Goal: Task Accomplishment & Management: Use online tool/utility

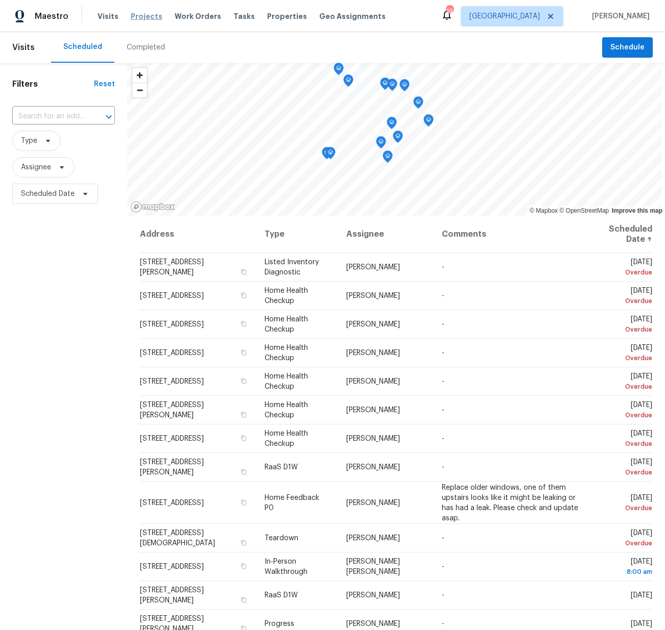
click at [135, 15] on span "Projects" at bounding box center [147, 16] width 32 height 10
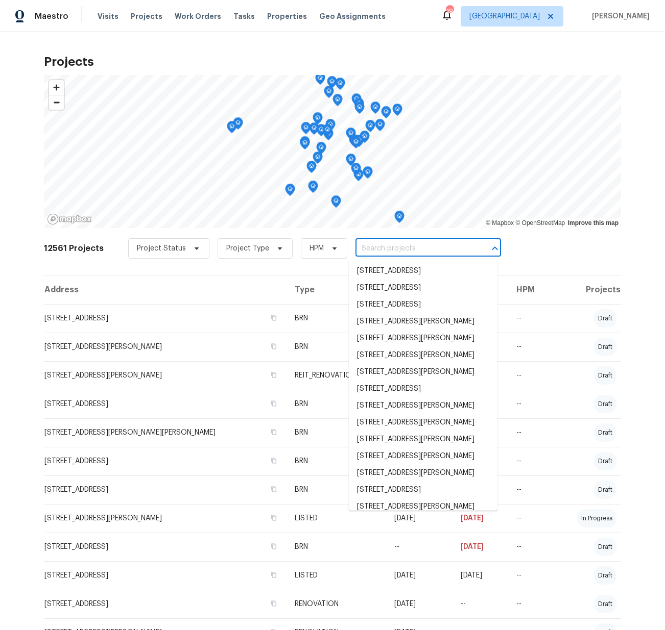
click at [397, 253] on input "text" at bounding box center [413, 249] width 117 height 16
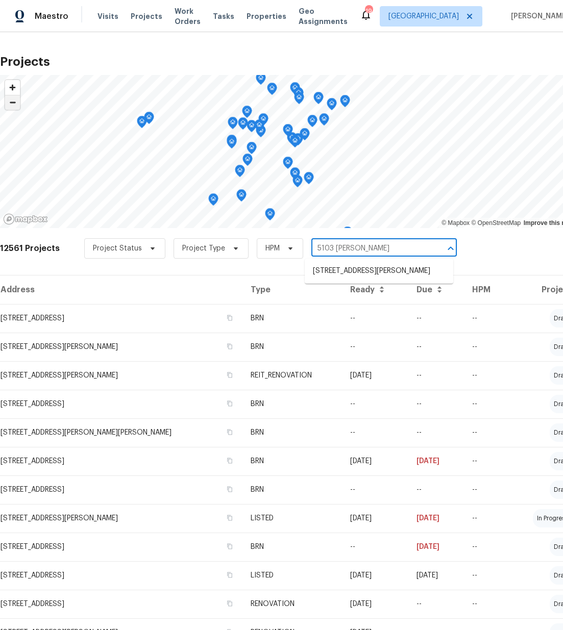
type input "5103 [PERSON_NAME]"
click at [10, 103] on span "Zoom out" at bounding box center [12, 102] width 15 height 14
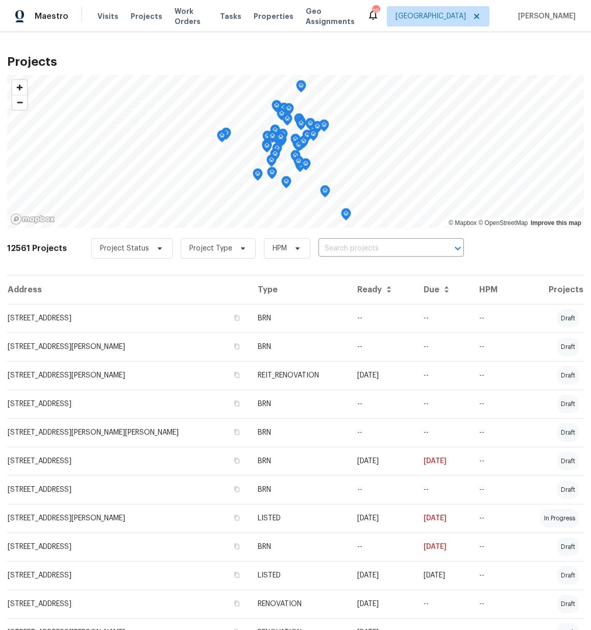
click at [350, 239] on div "Project Status Project Type HPM ​" at bounding box center [277, 248] width 373 height 20
click at [349, 246] on input "text" at bounding box center [376, 249] width 117 height 16
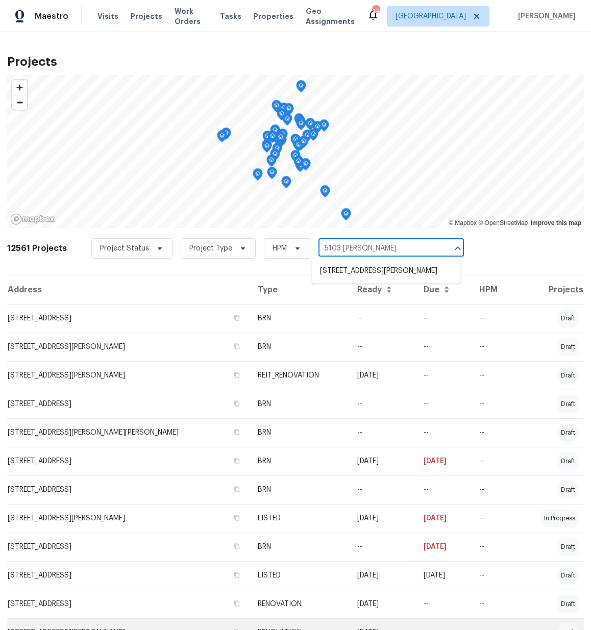
type input "5103 [PERSON_NAME]"
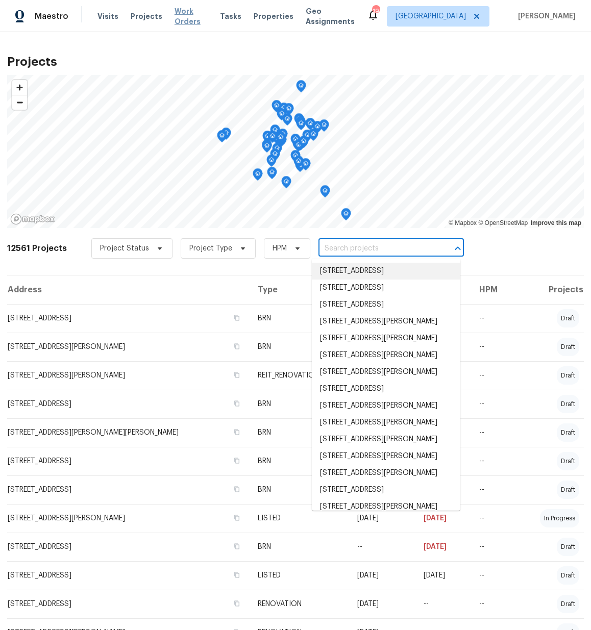
click at [181, 12] on span "Work Orders" at bounding box center [191, 16] width 33 height 20
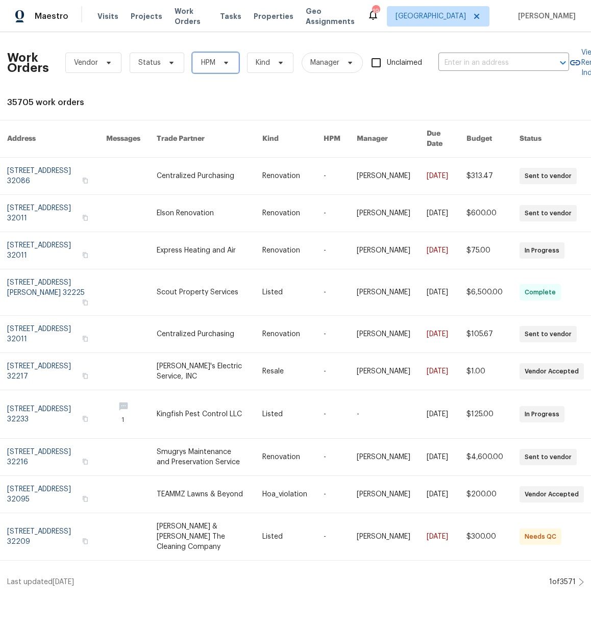
click at [219, 65] on span at bounding box center [224, 63] width 11 height 8
click at [333, 70] on span "Manager" at bounding box center [332, 63] width 61 height 20
type input "[PERSON_NAME]"
drag, startPoint x: 443, startPoint y: 18, endPoint x: 448, endPoint y: 24, distance: 7.9
click at [443, 18] on span "[GEOGRAPHIC_DATA]" at bounding box center [431, 16] width 70 height 10
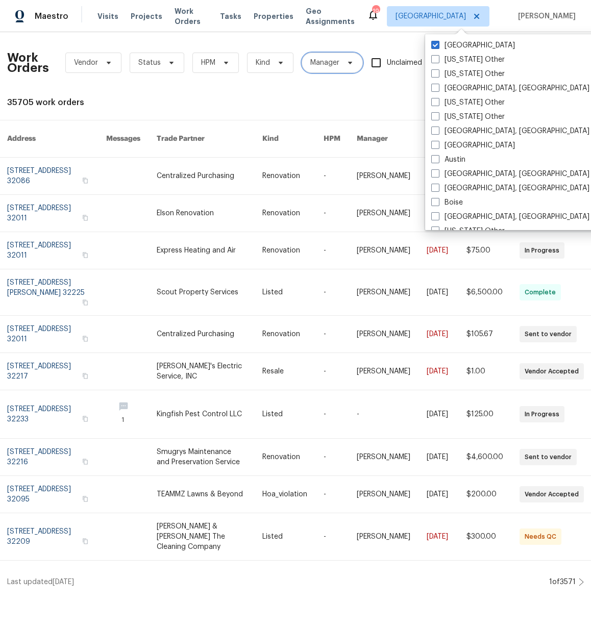
click at [334, 59] on span "Manager" at bounding box center [324, 63] width 29 height 10
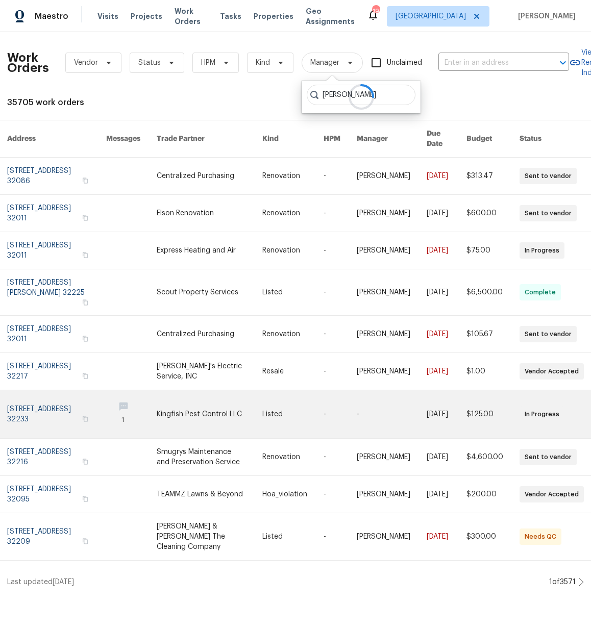
type input "[PERSON_NAME]"
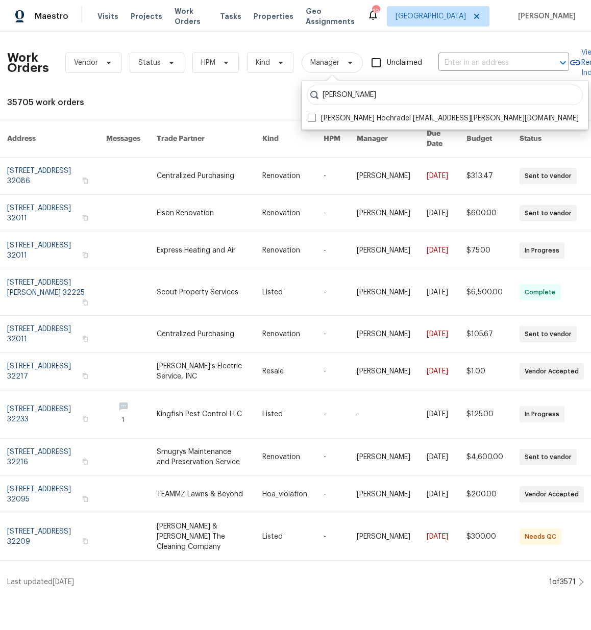
click at [372, 118] on label "[PERSON_NAME] Hochradel [EMAIL_ADDRESS][PERSON_NAME][DOMAIN_NAME]" at bounding box center [443, 118] width 271 height 10
click at [314, 118] on input "[PERSON_NAME] Hochradel [EMAIL_ADDRESS][PERSON_NAME][DOMAIN_NAME]" at bounding box center [311, 116] width 7 height 7
checkbox input "true"
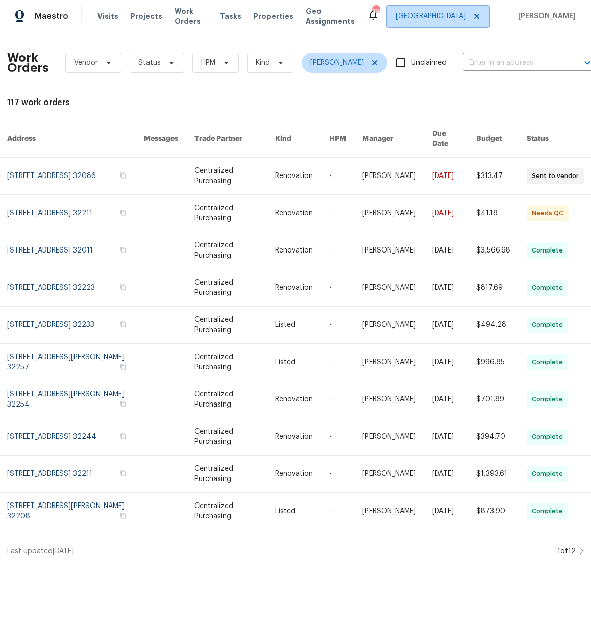
click at [458, 14] on span "[GEOGRAPHIC_DATA]" at bounding box center [431, 16] width 70 height 10
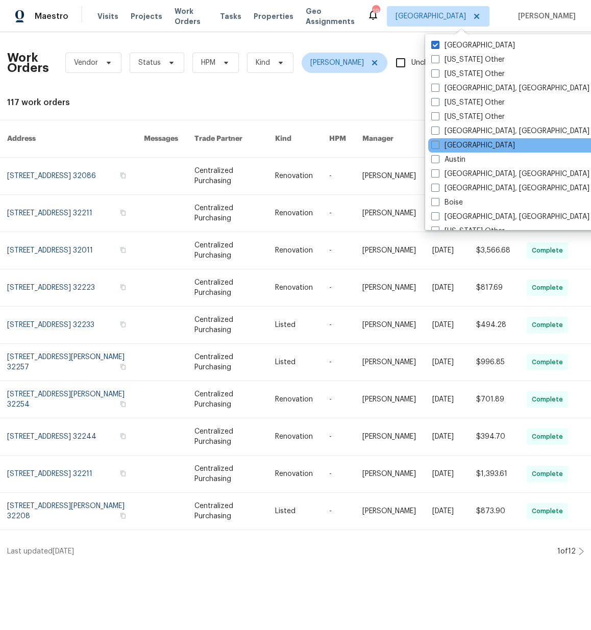
click at [464, 146] on label "[GEOGRAPHIC_DATA]" at bounding box center [473, 145] width 84 height 10
click at [438, 146] on input "[GEOGRAPHIC_DATA]" at bounding box center [434, 143] width 7 height 7
checkbox input "true"
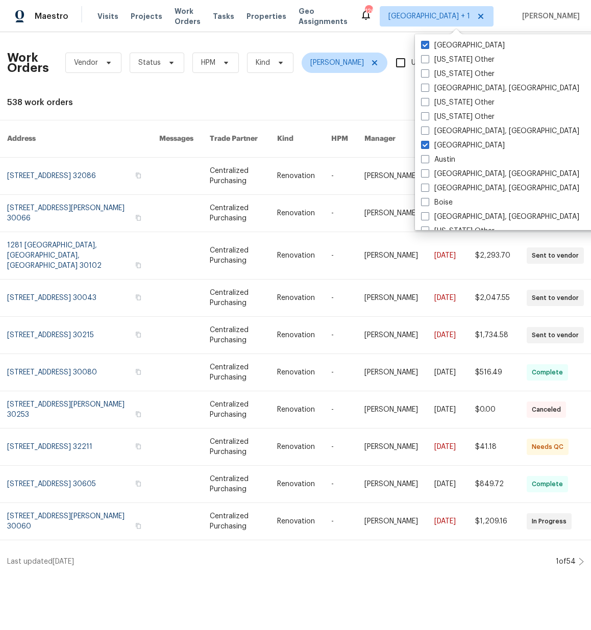
click at [331, 106] on div "538 work orders" at bounding box center [295, 102] width 577 height 10
